Goal: Task Accomplishment & Management: Complete application form

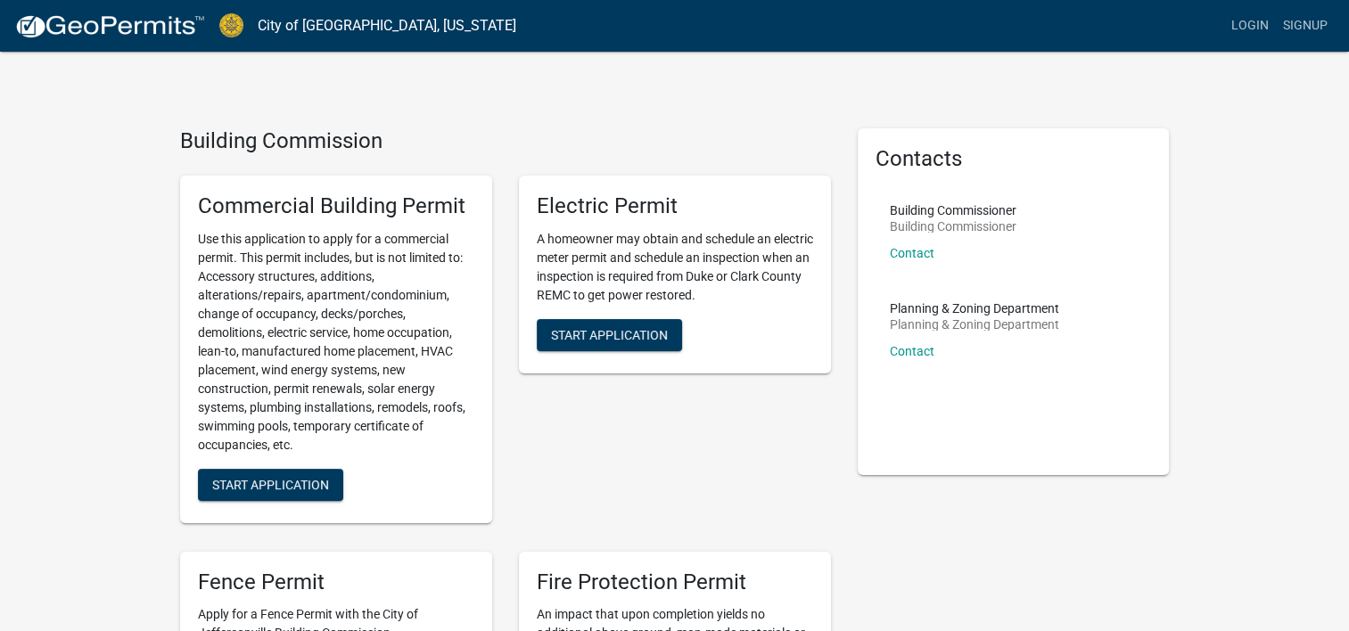
scroll to position [89, 0]
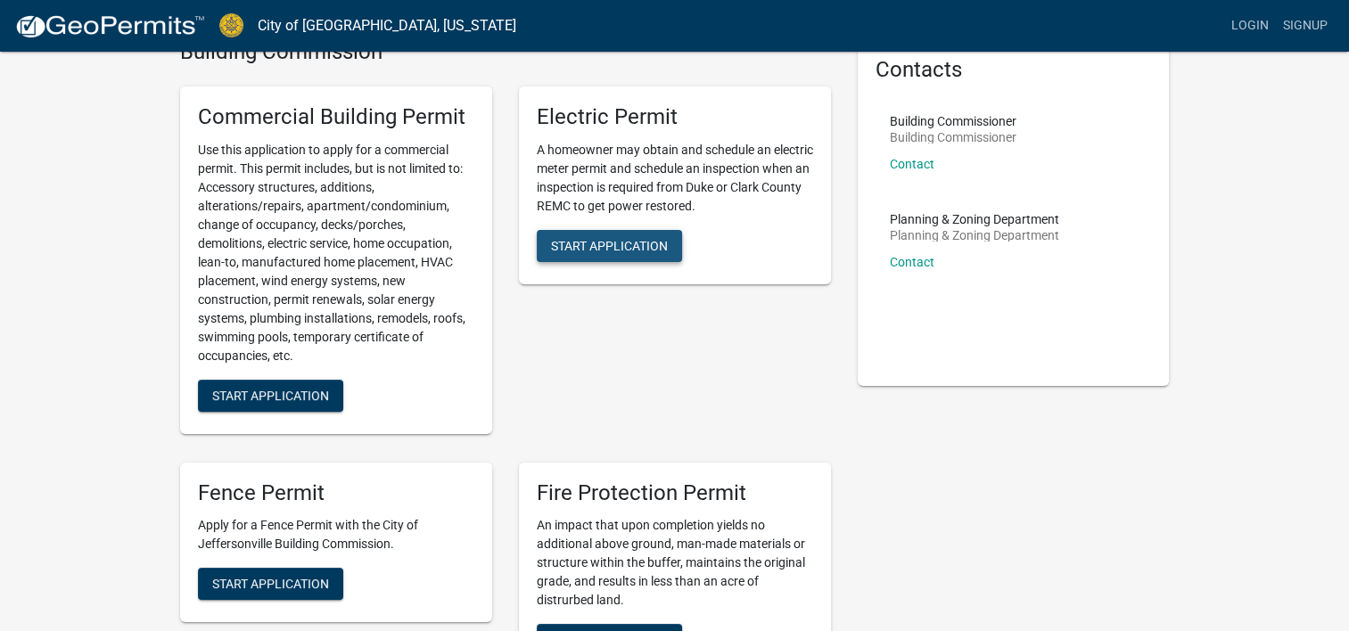
click at [592, 242] on span "Start Application" at bounding box center [609, 245] width 117 height 14
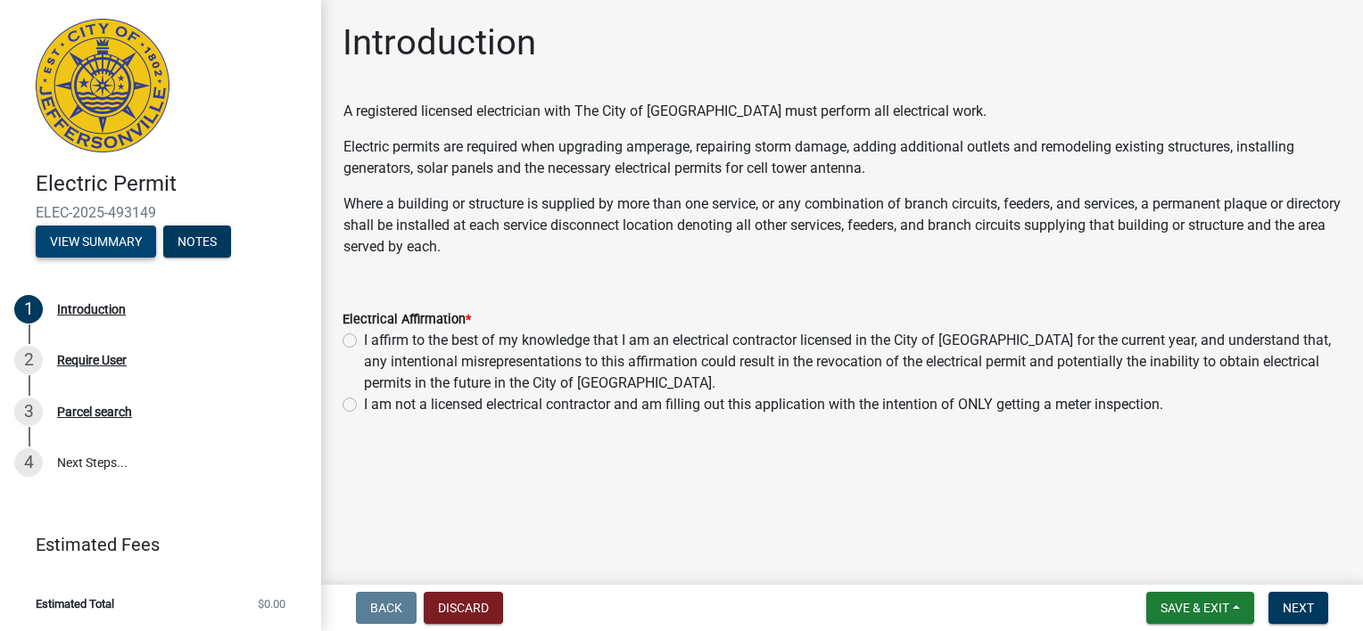
click at [110, 249] on button "View Summary" at bounding box center [96, 242] width 120 height 32
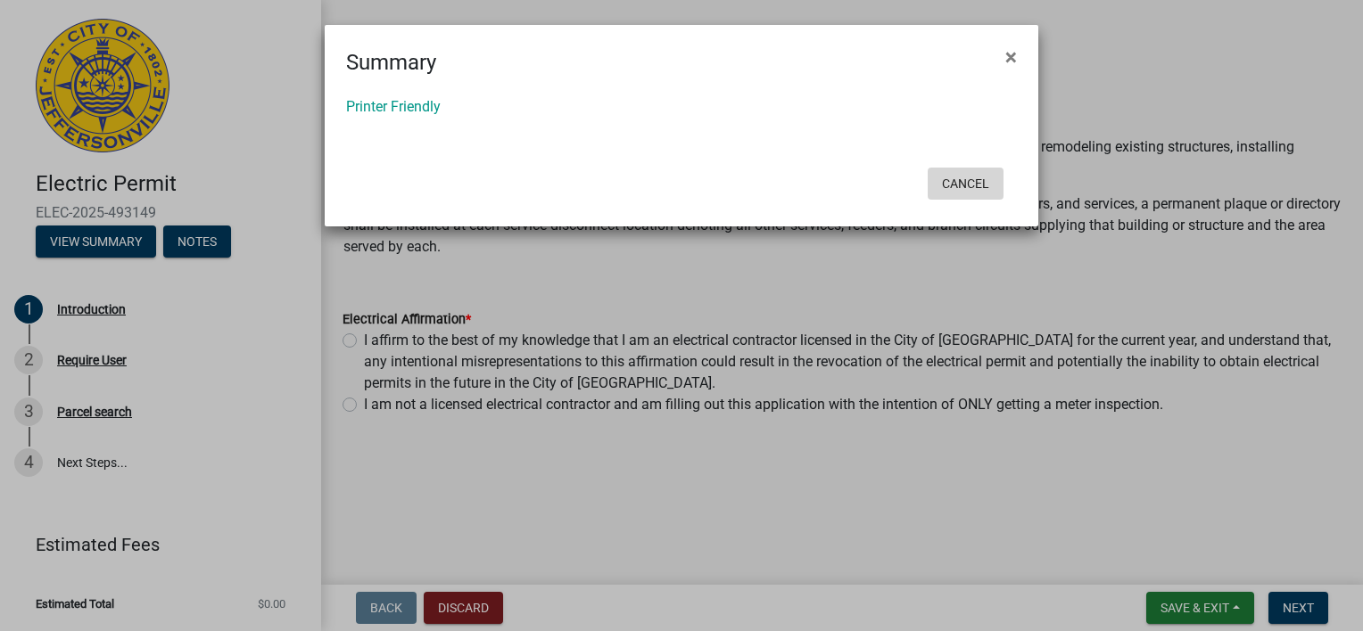
click at [962, 181] on button "Cancel" at bounding box center [965, 184] width 76 height 32
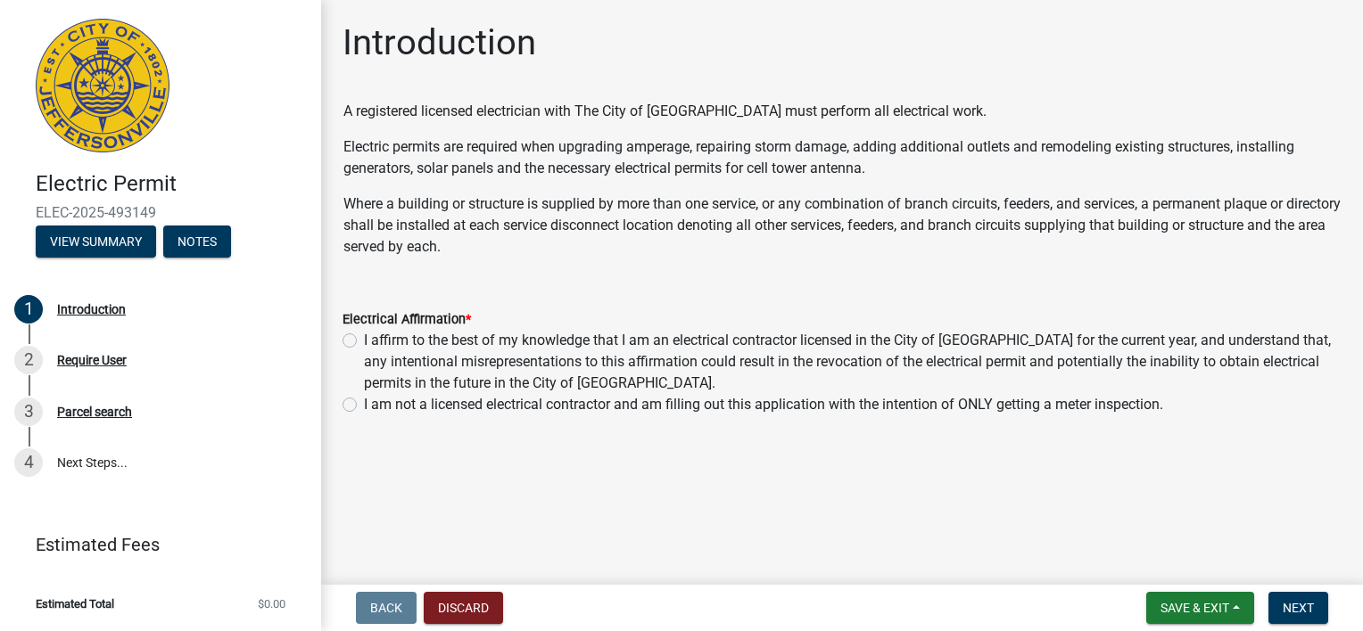
click at [364, 341] on label "I affirm to the best of my knowledge that I am an electrical contractor license…" at bounding box center [852, 362] width 977 height 64
click at [364, 341] on input "I affirm to the best of my knowledge that I am an electrical contractor license…" at bounding box center [370, 336] width 12 height 12
radio input "true"
click at [1291, 619] on button "Next" at bounding box center [1298, 608] width 60 height 32
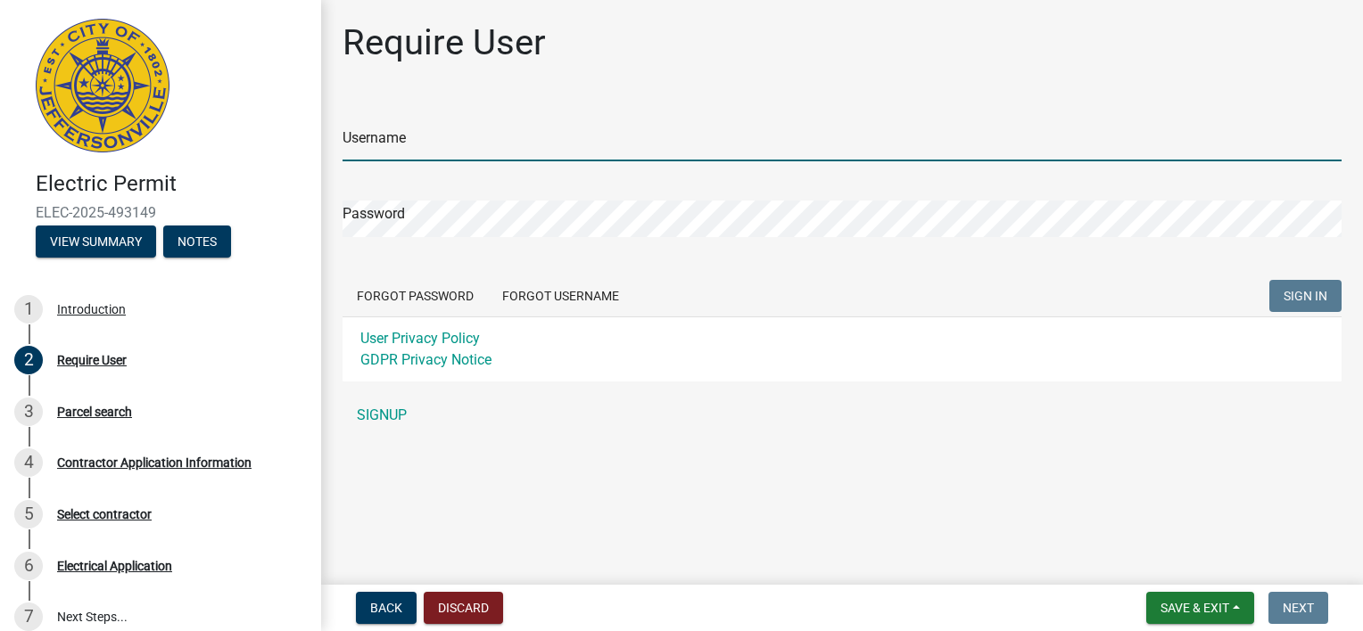
type input "rkolb75"
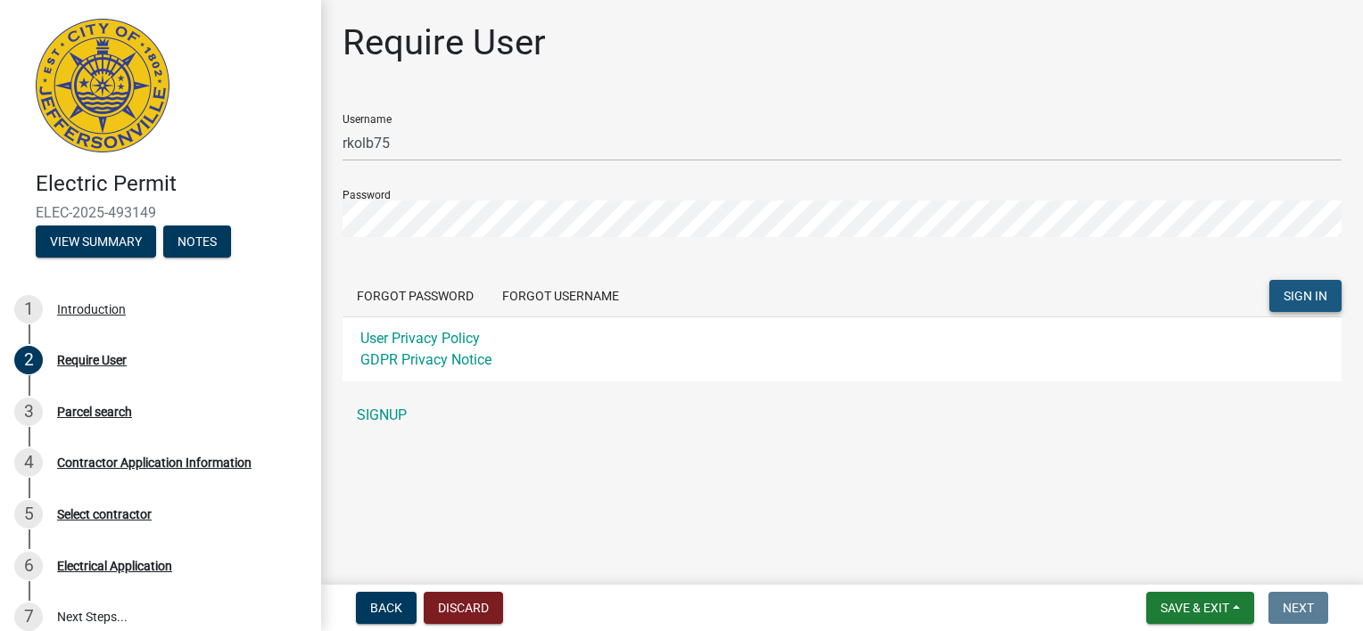
click at [1302, 291] on span "SIGN IN" at bounding box center [1305, 296] width 44 height 14
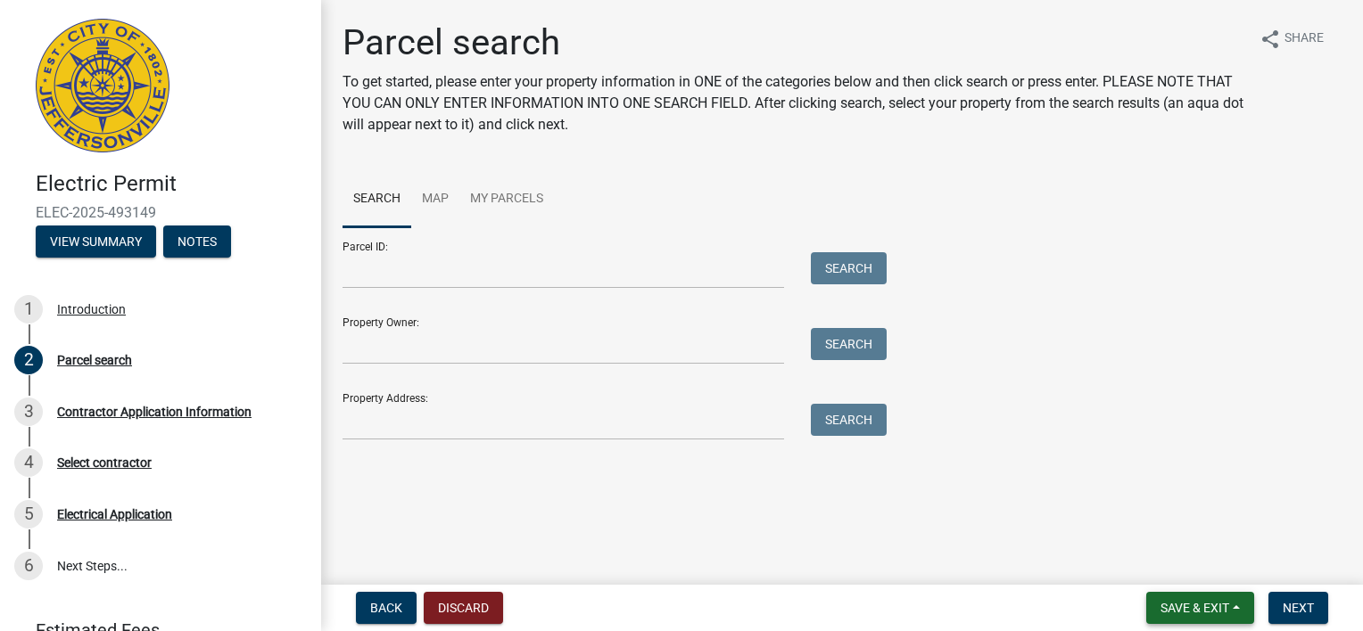
click at [1181, 601] on span "Save & Exit" at bounding box center [1194, 608] width 69 height 14
click at [323, 618] on nav "Back Discard Save & Exit Save Save & Exit Next" at bounding box center [842, 608] width 1042 height 46
click at [389, 605] on span "Back" at bounding box center [386, 608] width 32 height 14
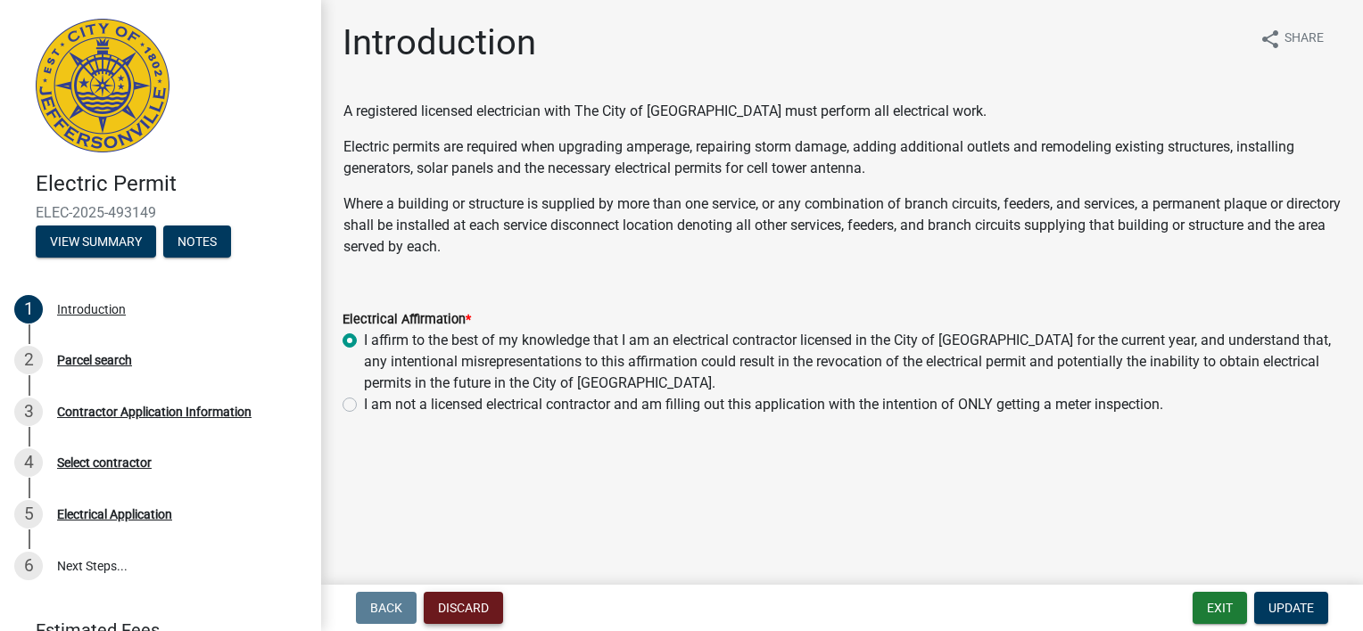
click at [441, 604] on button "Discard" at bounding box center [463, 608] width 79 height 32
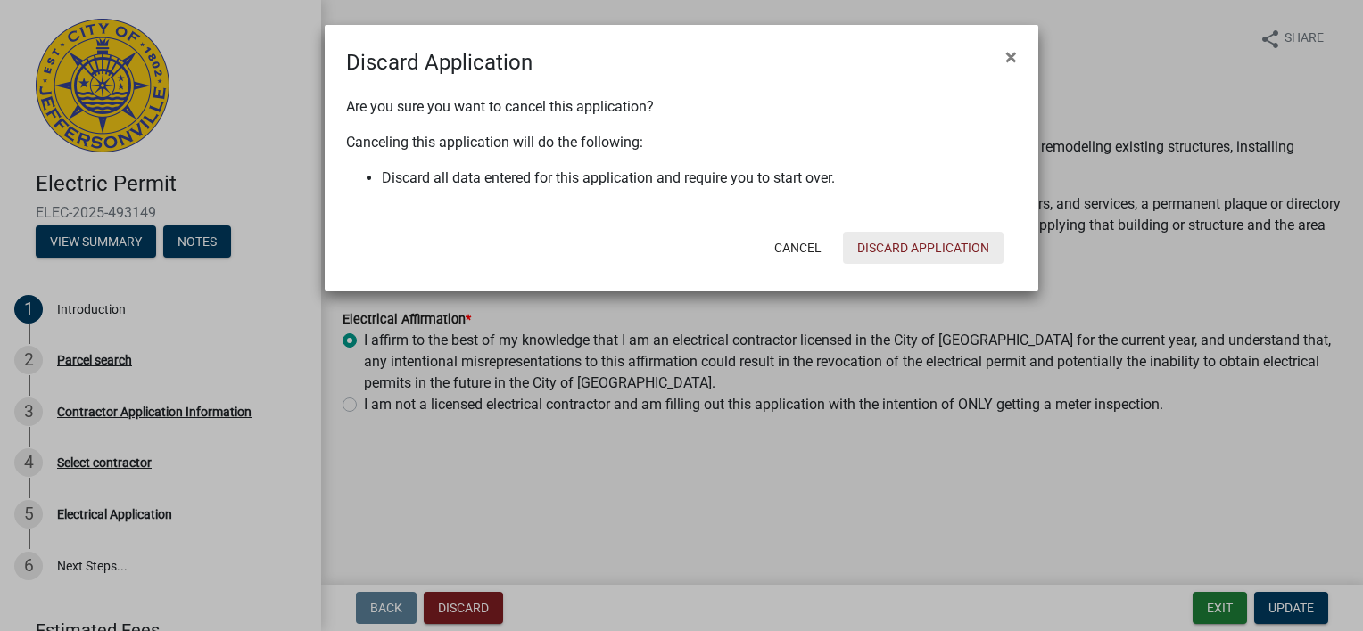
click at [905, 240] on button "Discard Application" at bounding box center [923, 248] width 161 height 32
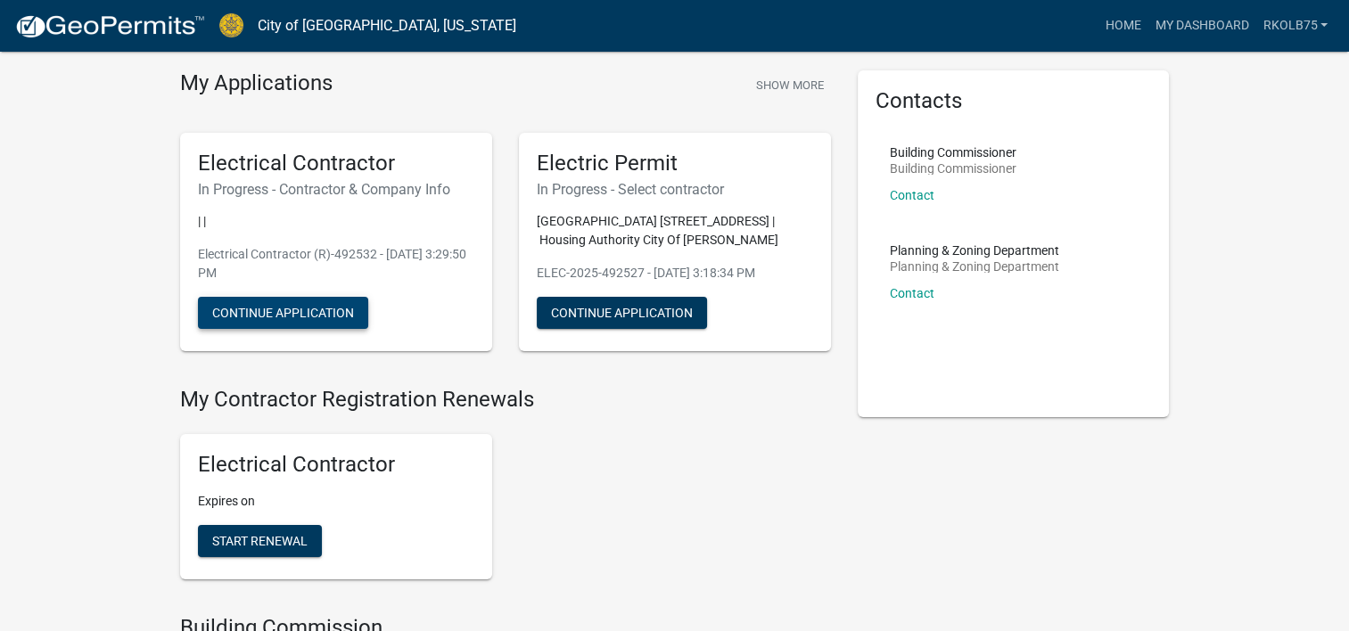
scroll to position [89, 0]
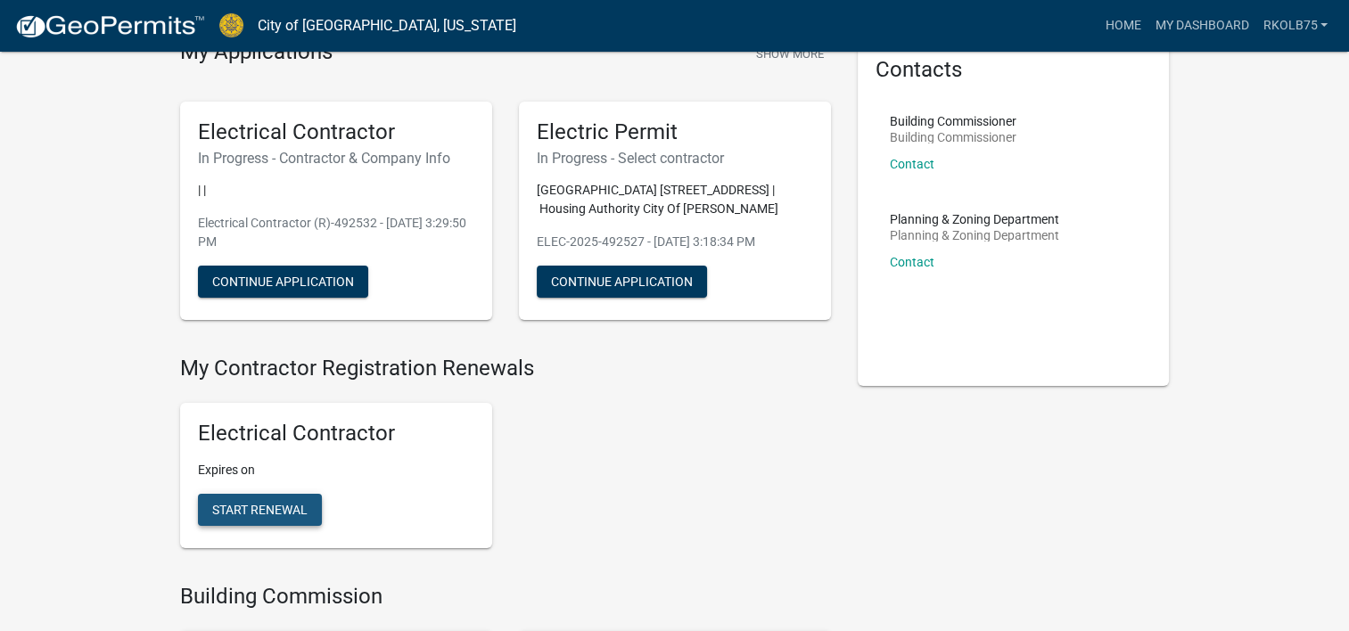
click at [245, 511] on span "Start Renewal" at bounding box center [259, 510] width 95 height 14
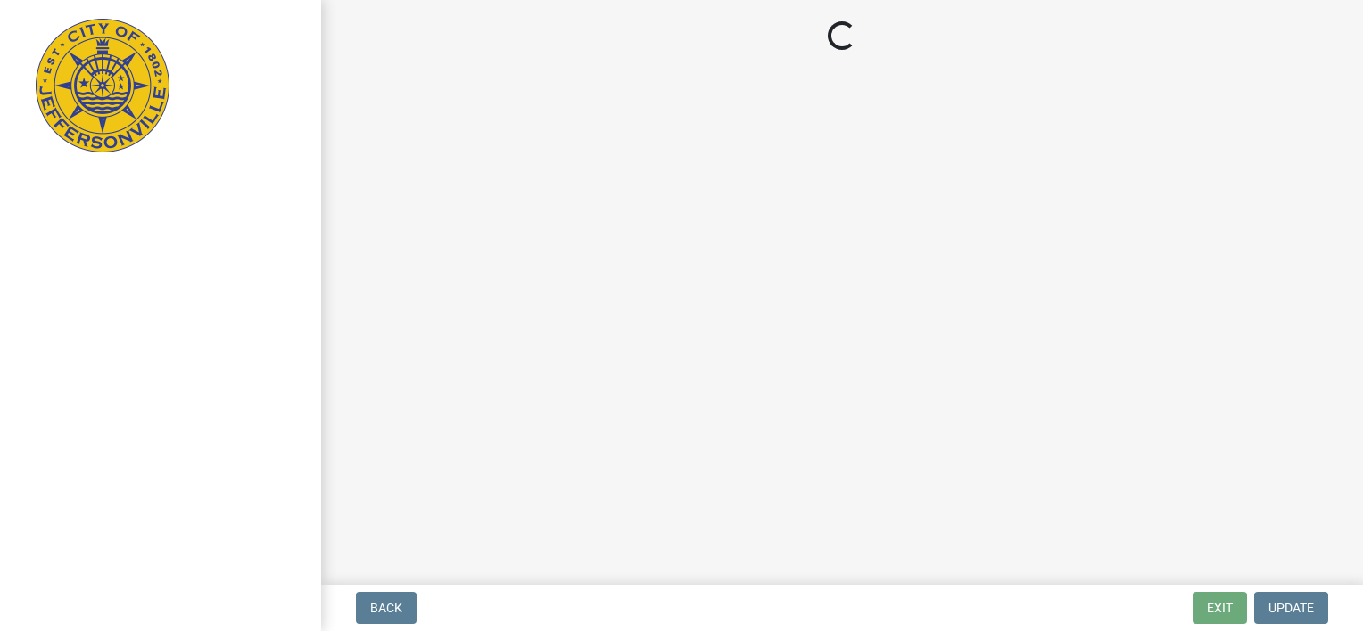
select select "KY"
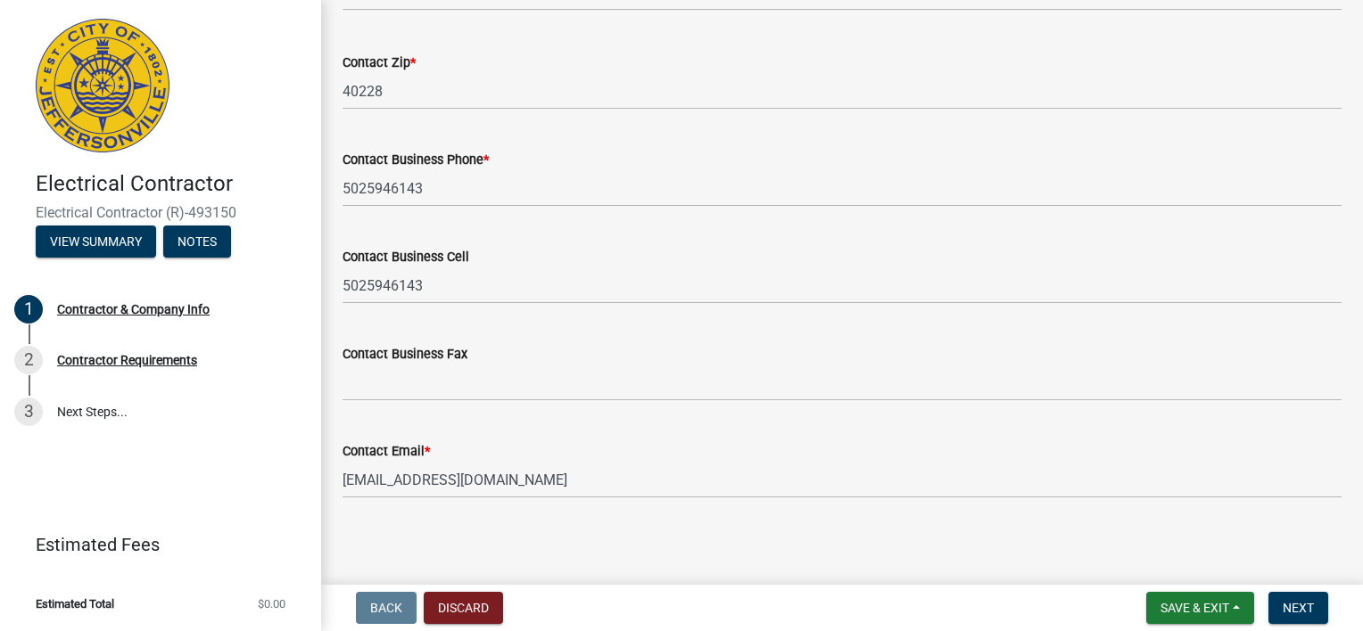
scroll to position [877, 0]
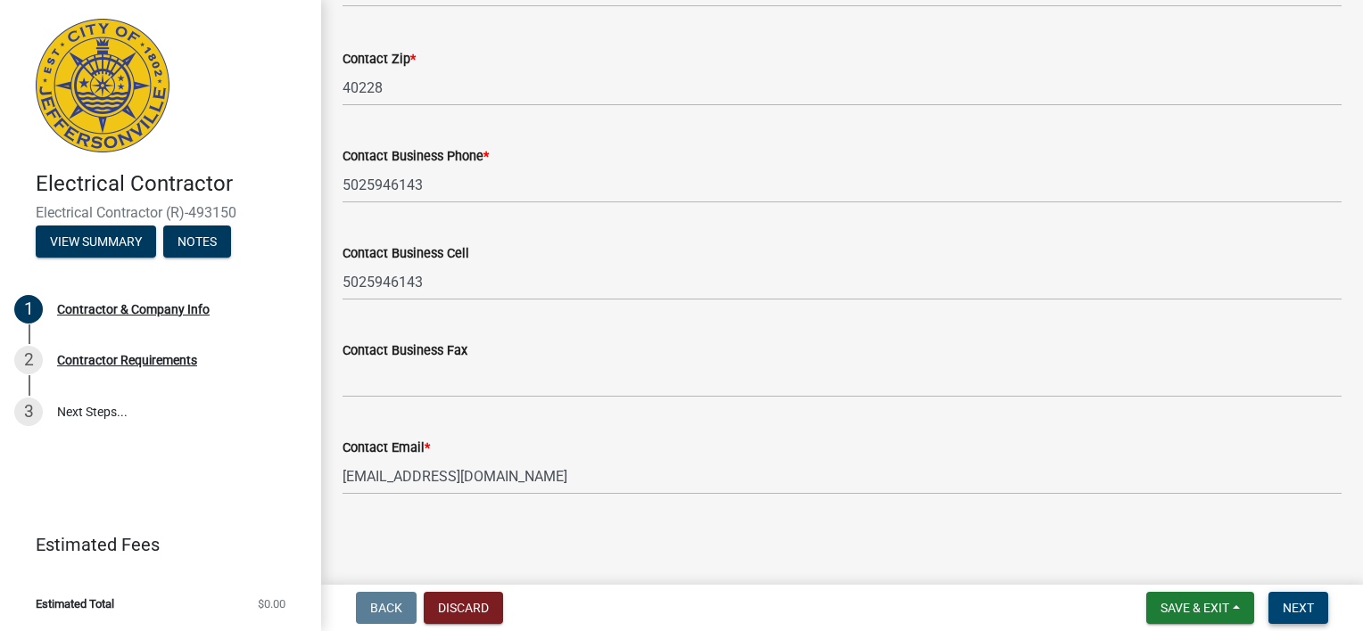
click at [1288, 613] on span "Next" at bounding box center [1297, 608] width 31 height 14
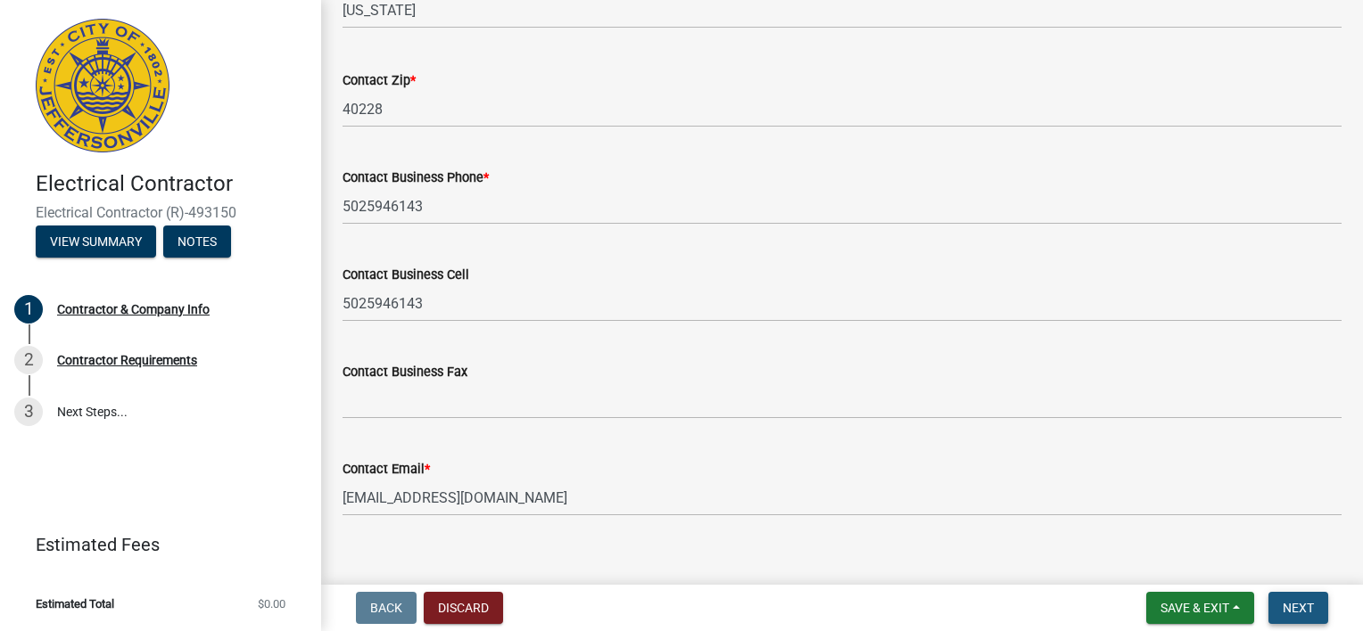
scroll to position [899, 0]
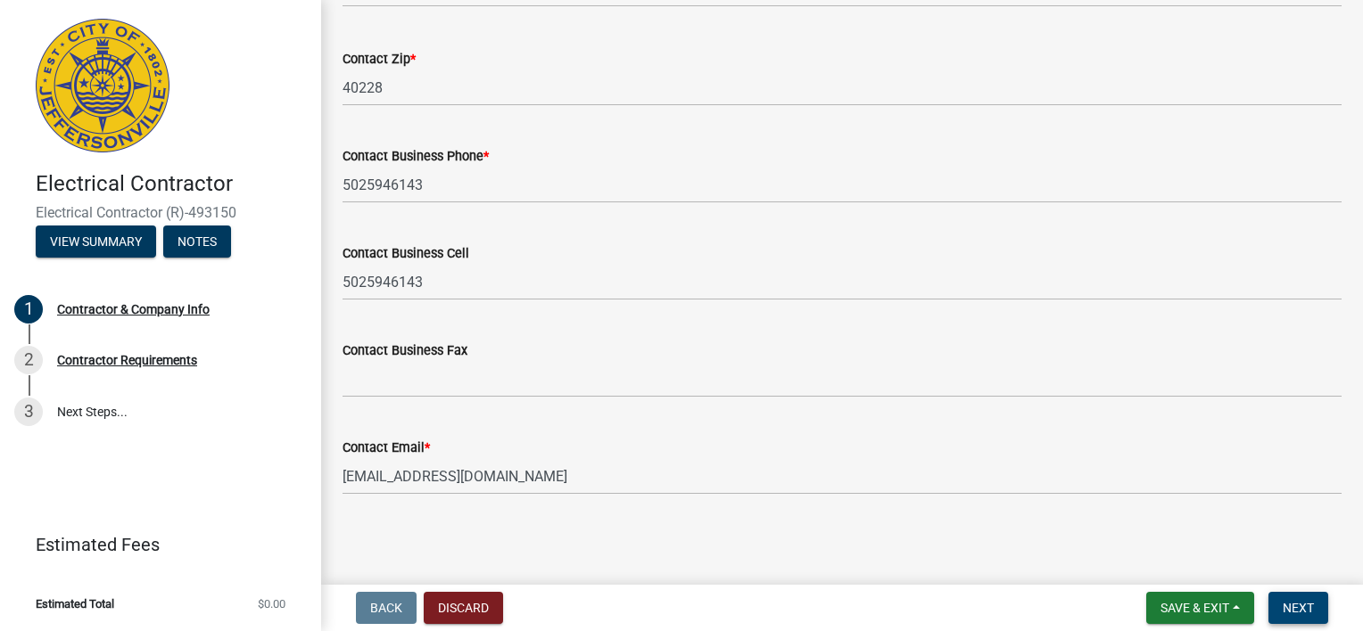
click at [1295, 615] on button "Next" at bounding box center [1298, 608] width 60 height 32
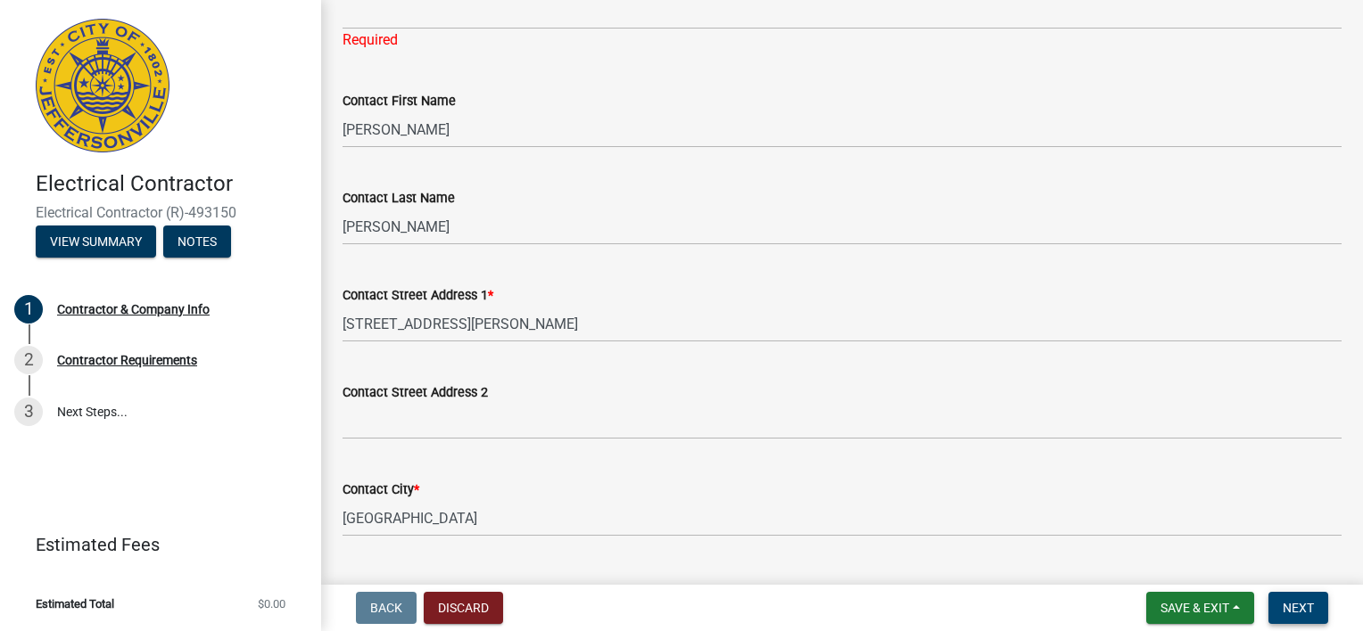
scroll to position [7, 0]
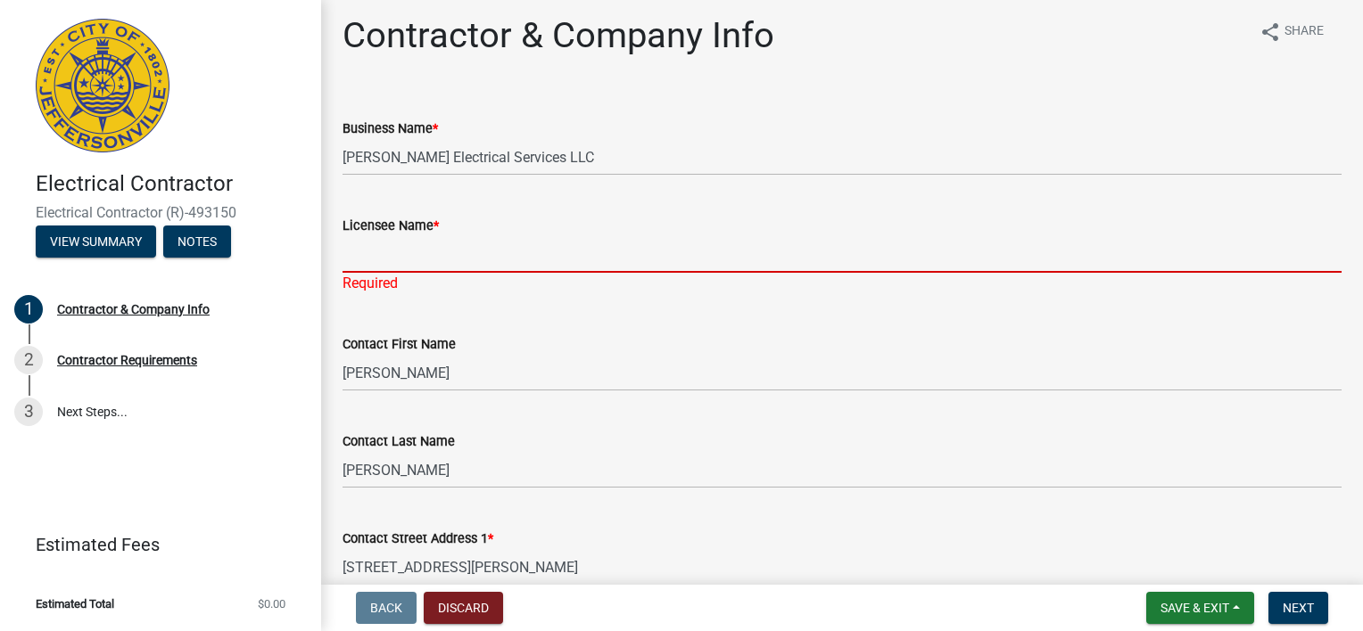
click at [378, 253] on input "Licensee Name *" at bounding box center [841, 254] width 999 height 37
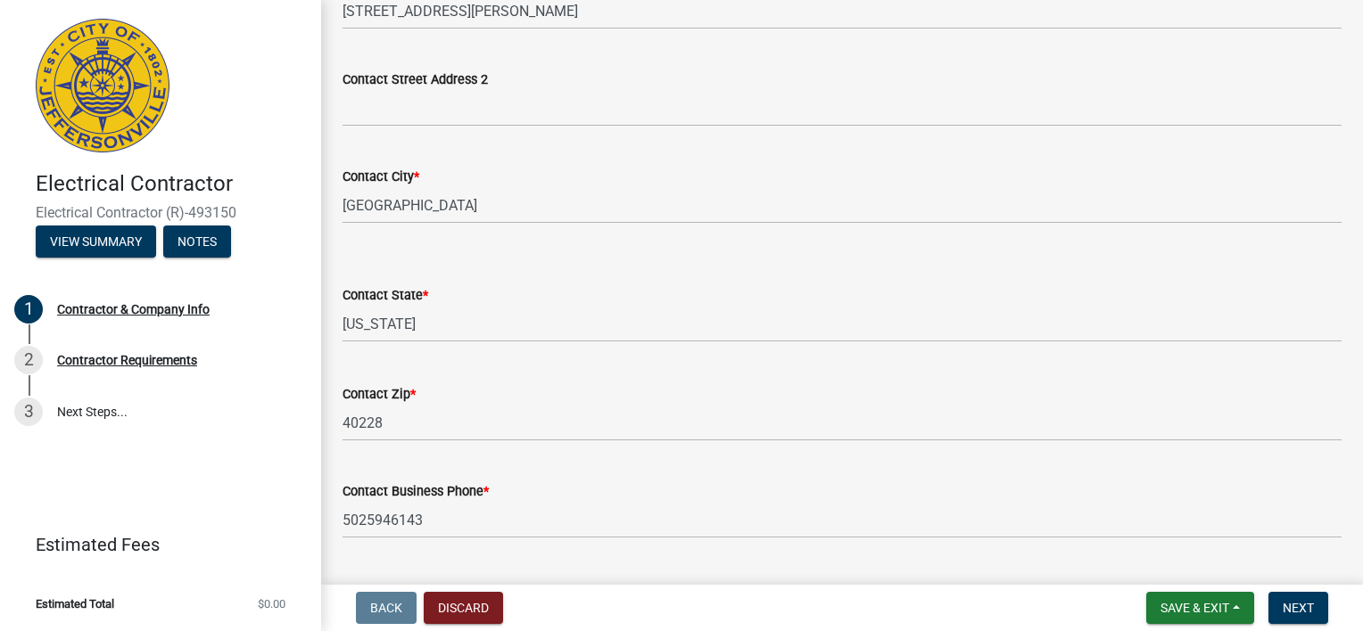
scroll to position [899, 0]
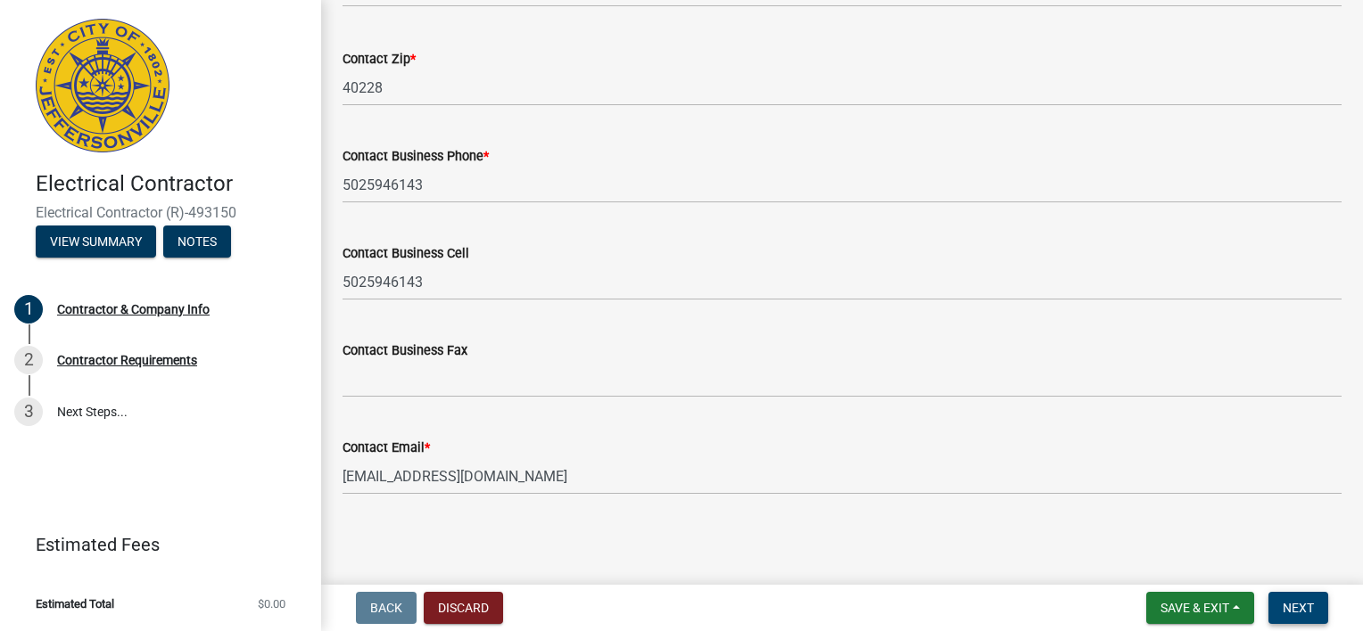
type input "[PERSON_NAME]"
click at [1303, 606] on span "Next" at bounding box center [1297, 608] width 31 height 14
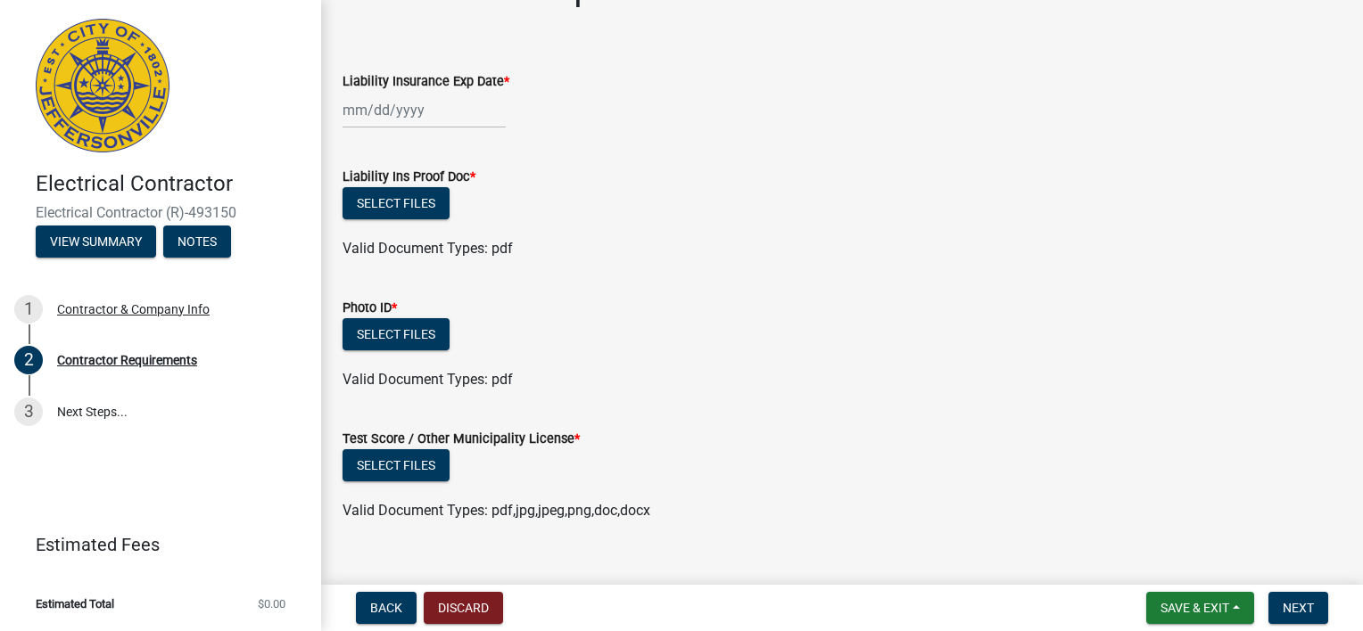
scroll to position [84, 0]
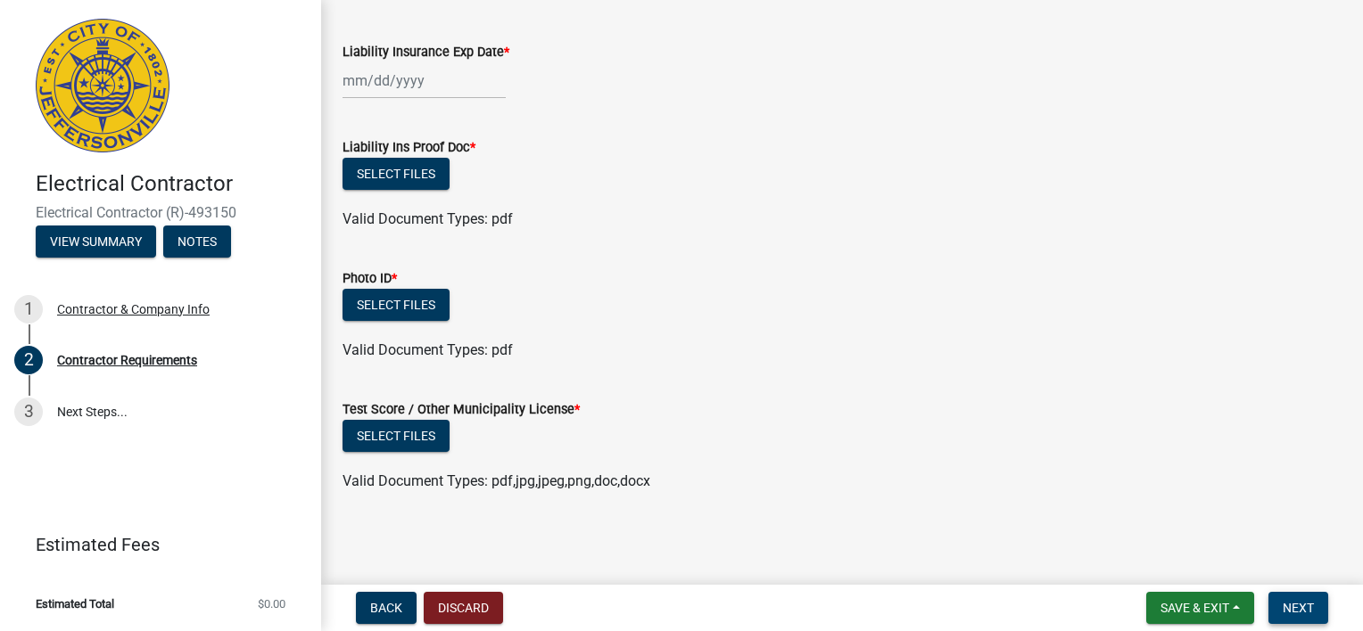
click at [1294, 610] on span "Next" at bounding box center [1297, 608] width 31 height 14
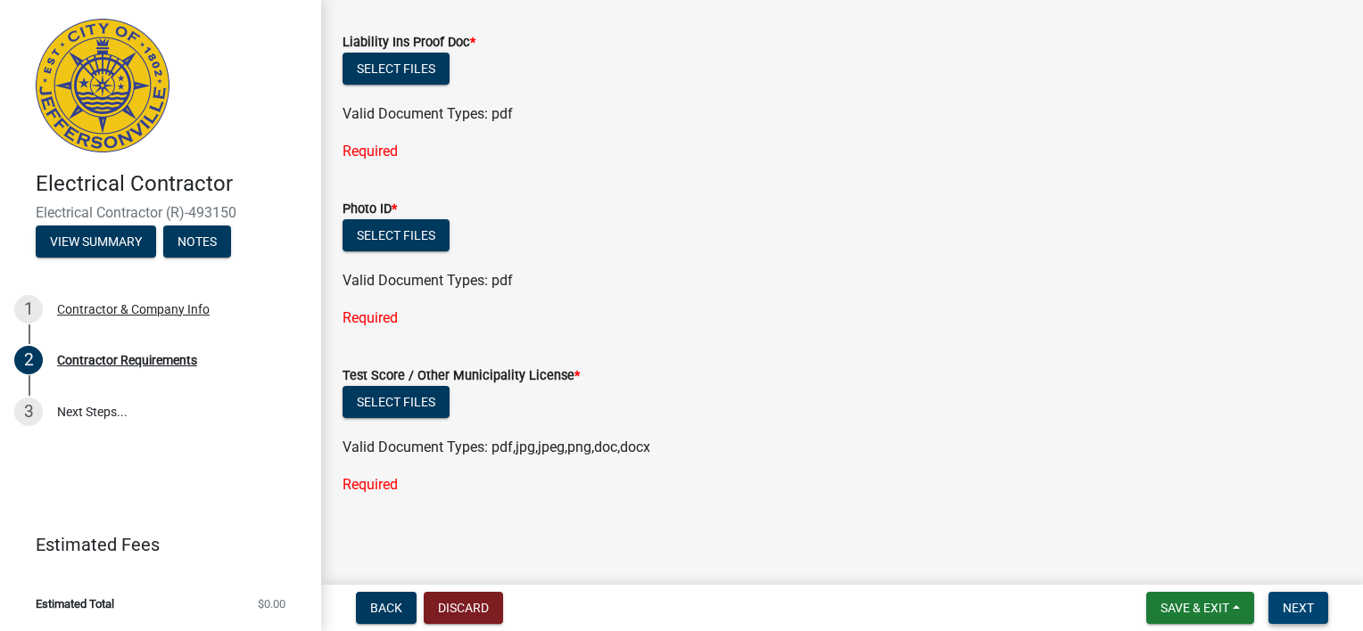
scroll to position [227, 0]
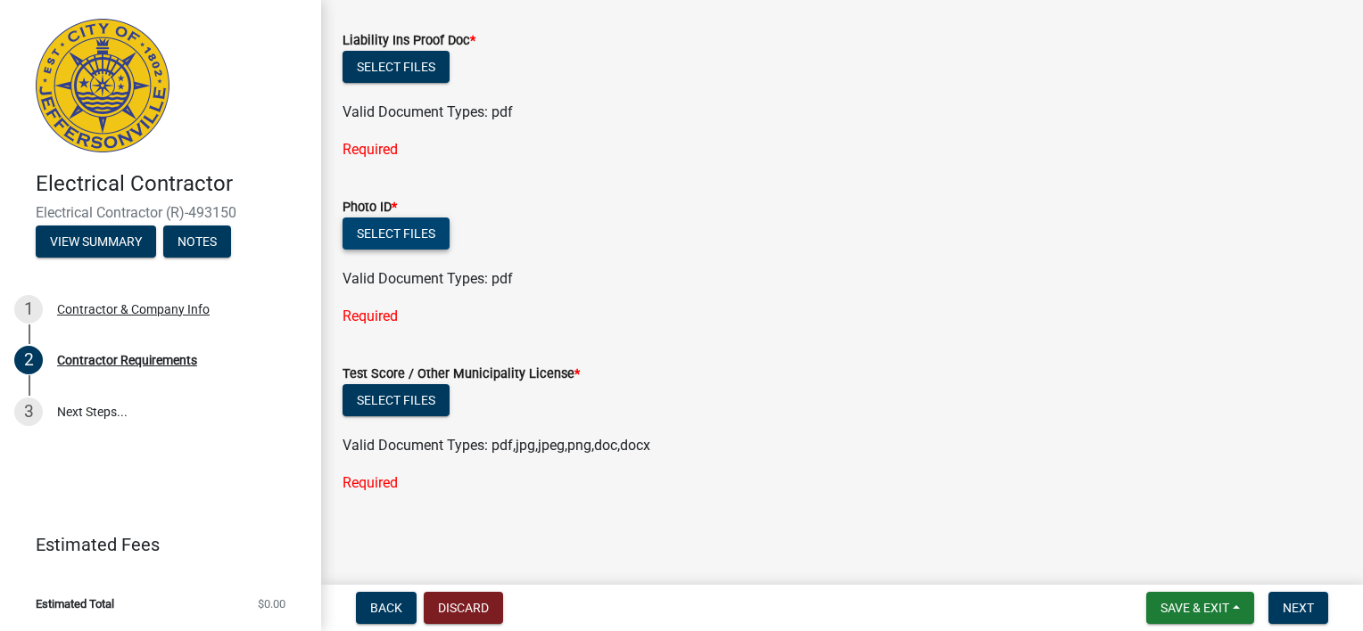
click at [412, 232] on button "Select files" at bounding box center [395, 234] width 107 height 32
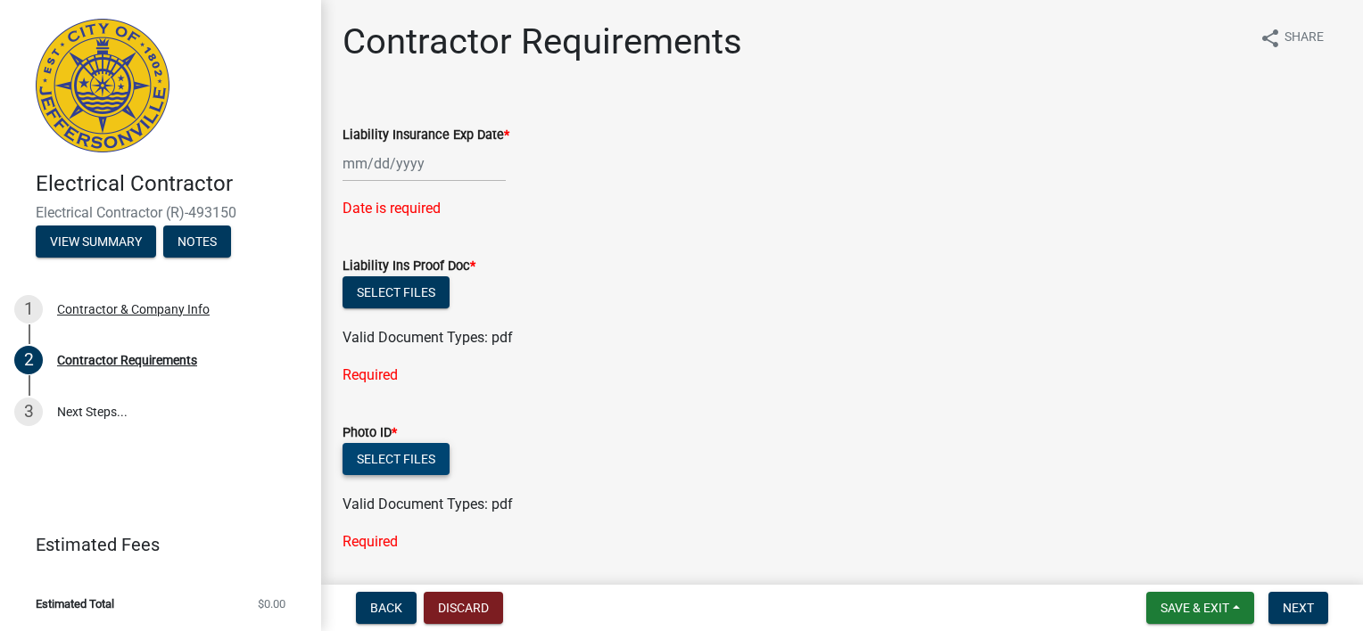
scroll to position [0, 0]
